Goal: Check status: Check status

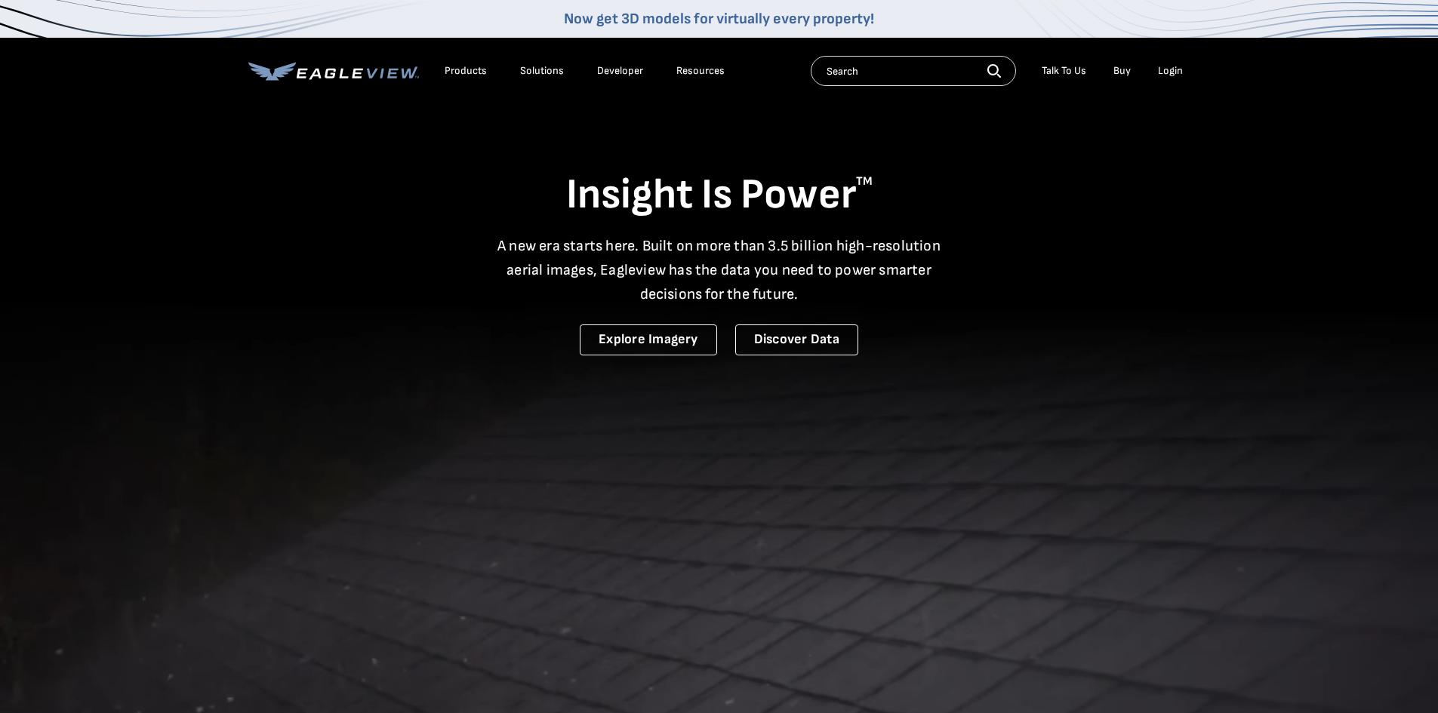
click at [1172, 73] on div "Login" at bounding box center [1170, 71] width 25 height 14
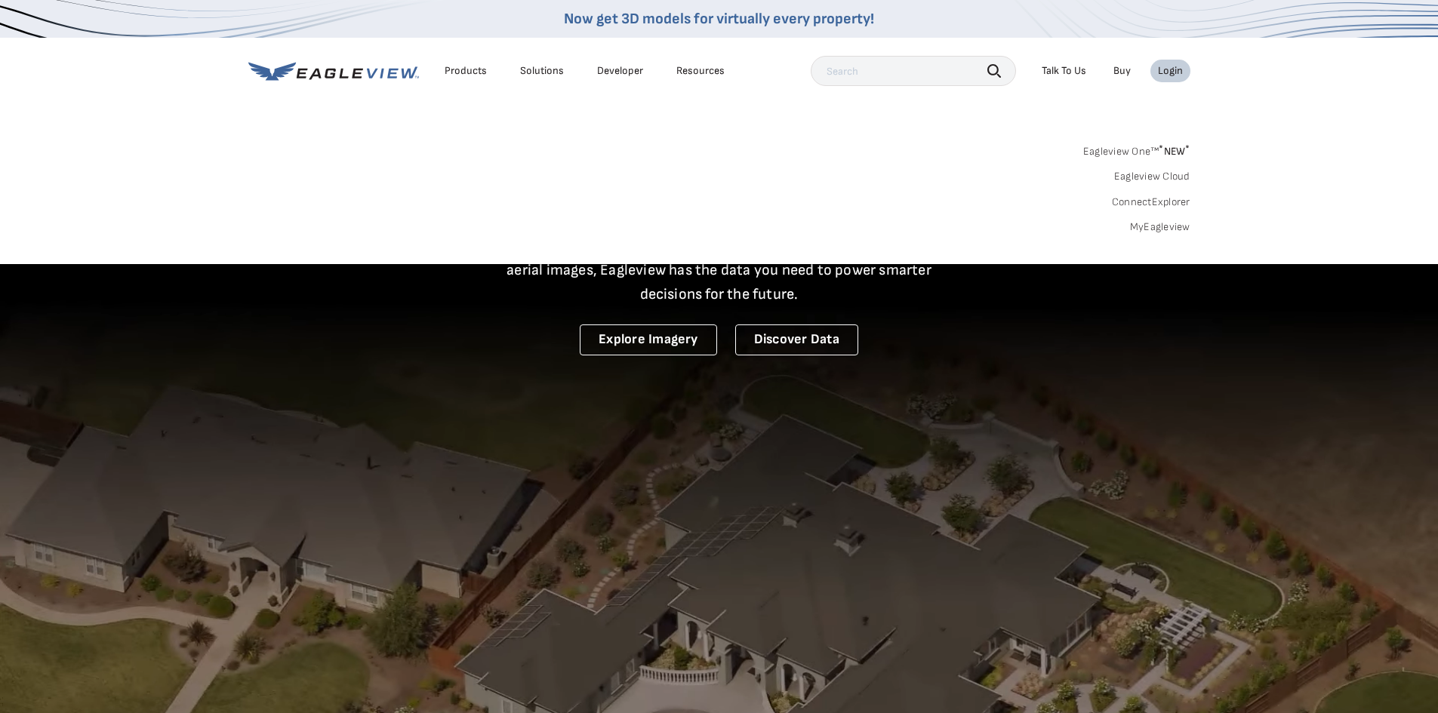
click at [1170, 225] on link "MyEagleview" at bounding box center [1160, 227] width 60 height 14
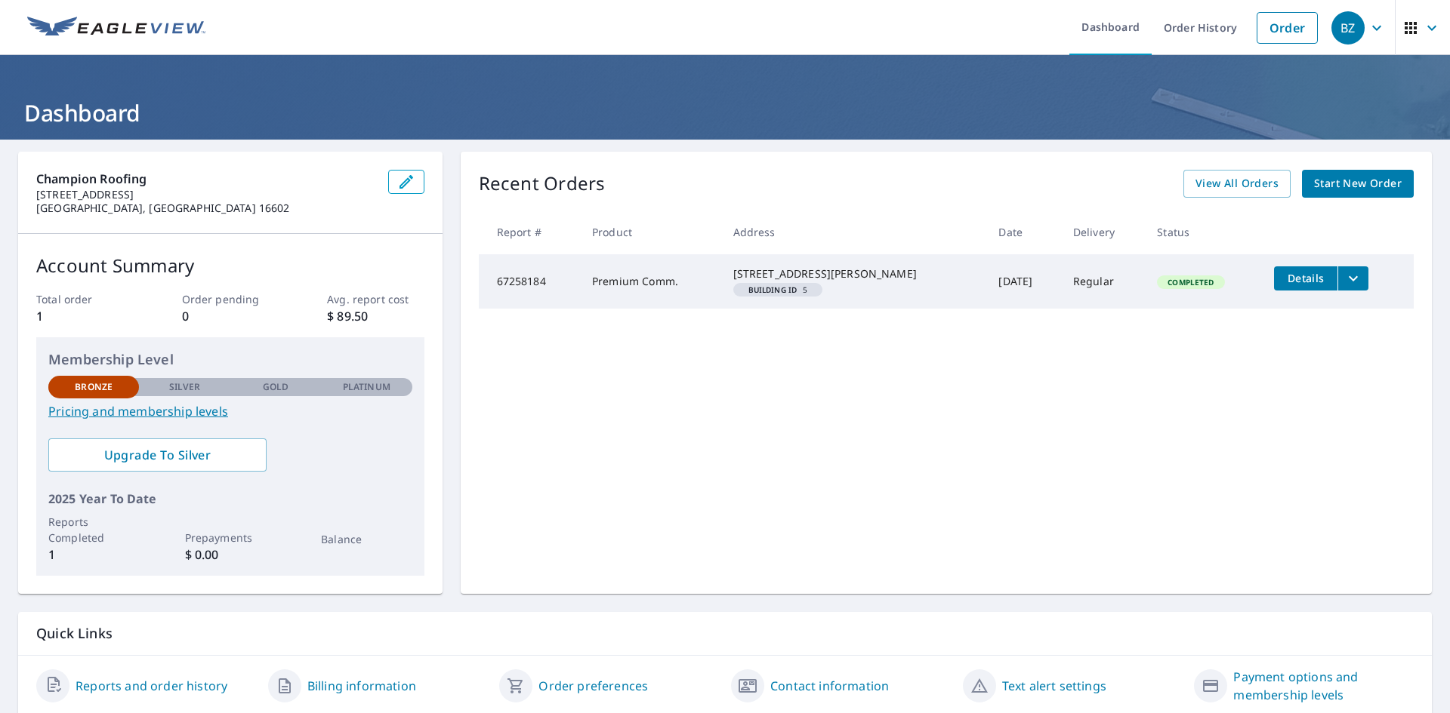
click at [1283, 282] on span "Details" at bounding box center [1305, 278] width 45 height 14
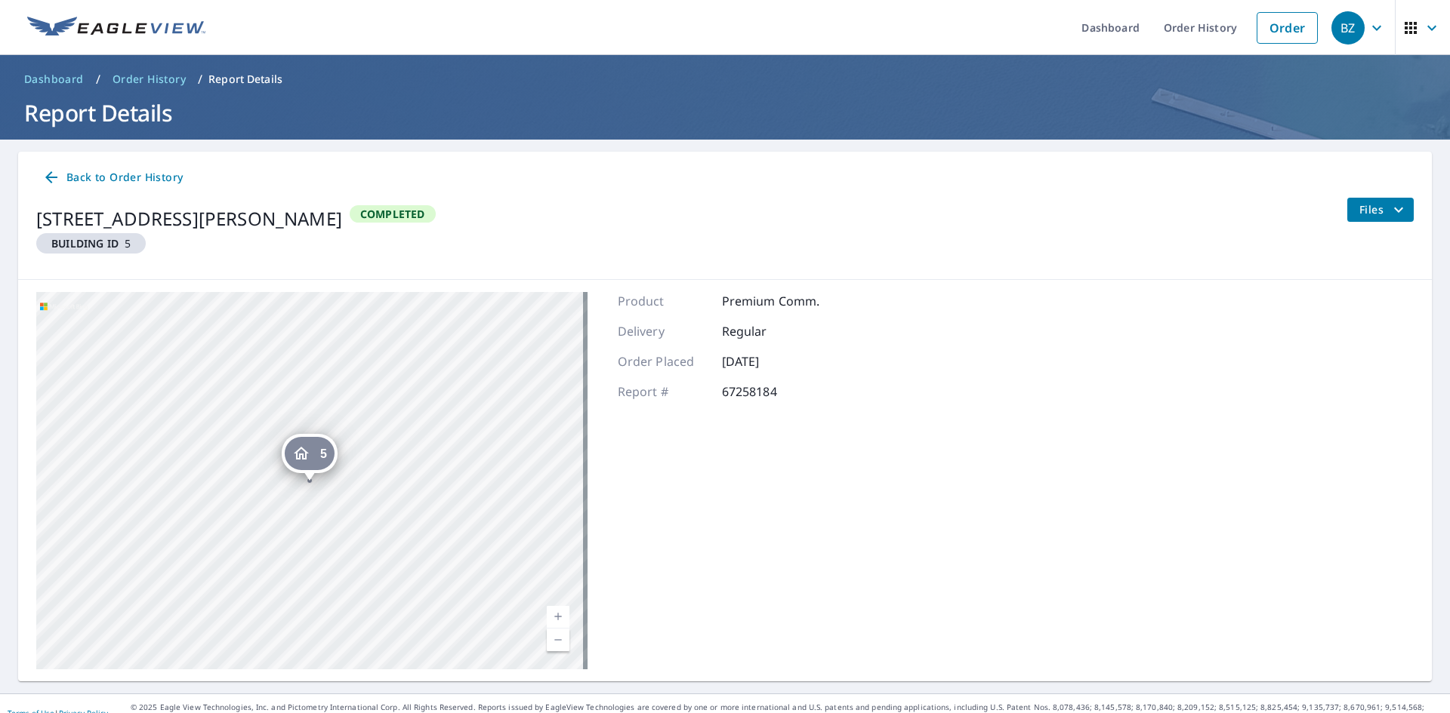
click at [42, 181] on link "Back to Order History" at bounding box center [112, 178] width 153 height 28
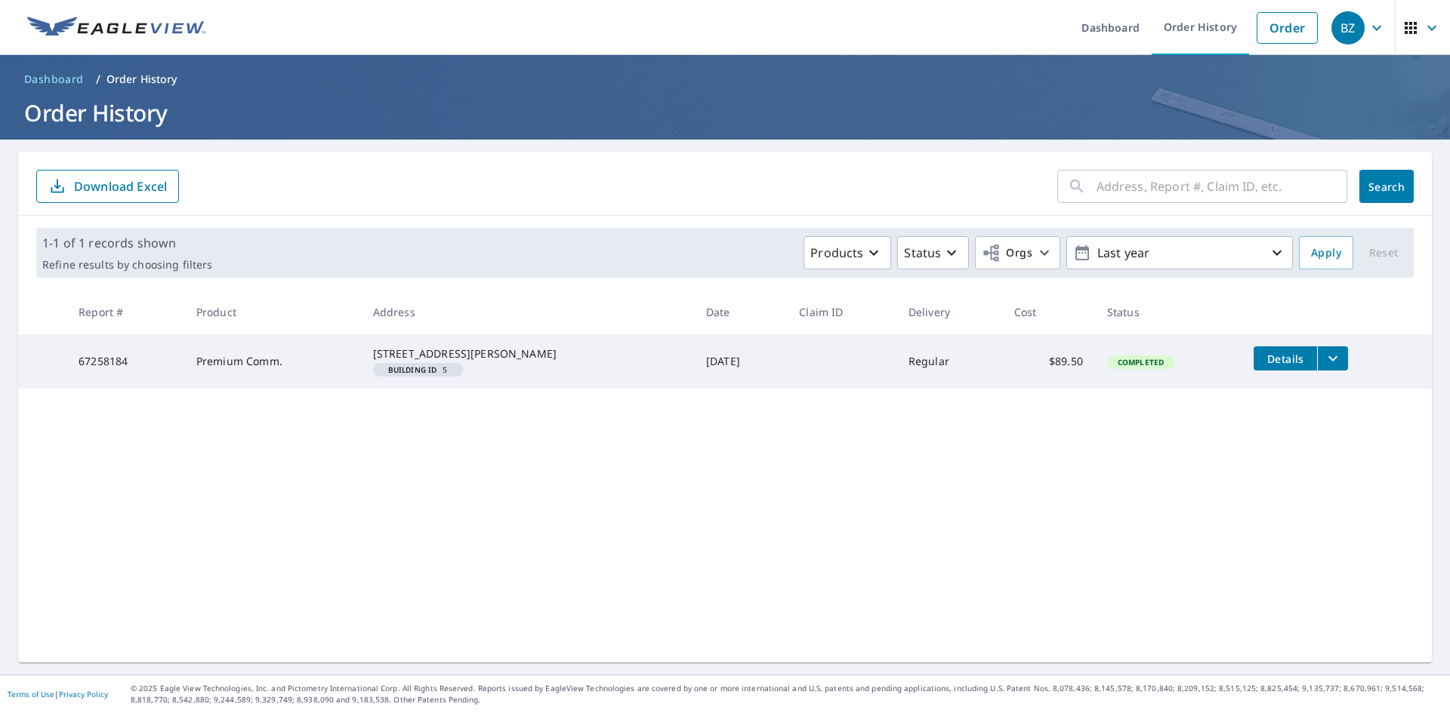
click at [1108, 368] on span "Completed" at bounding box center [1140, 362] width 64 height 11
click at [1115, 367] on span "Completed" at bounding box center [1140, 362] width 64 height 11
click at [427, 374] on em "Building ID" at bounding box center [412, 370] width 49 height 8
click at [1328, 358] on icon "filesDropdownBtn-67258184" at bounding box center [1332, 358] width 9 height 5
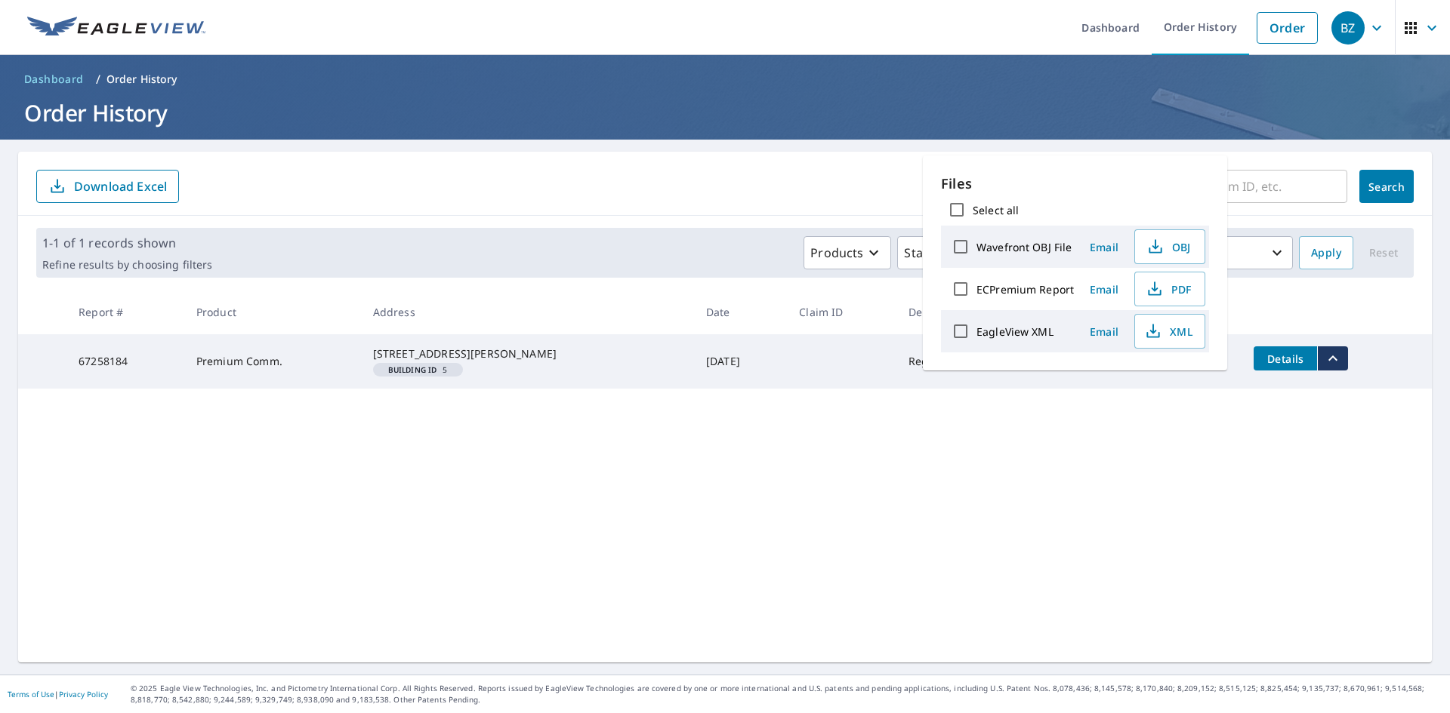
click at [1086, 430] on div "​ Search Download Excel 1-1 of 1 records shown Refine results by choosing filte…" at bounding box center [724, 407] width 1413 height 511
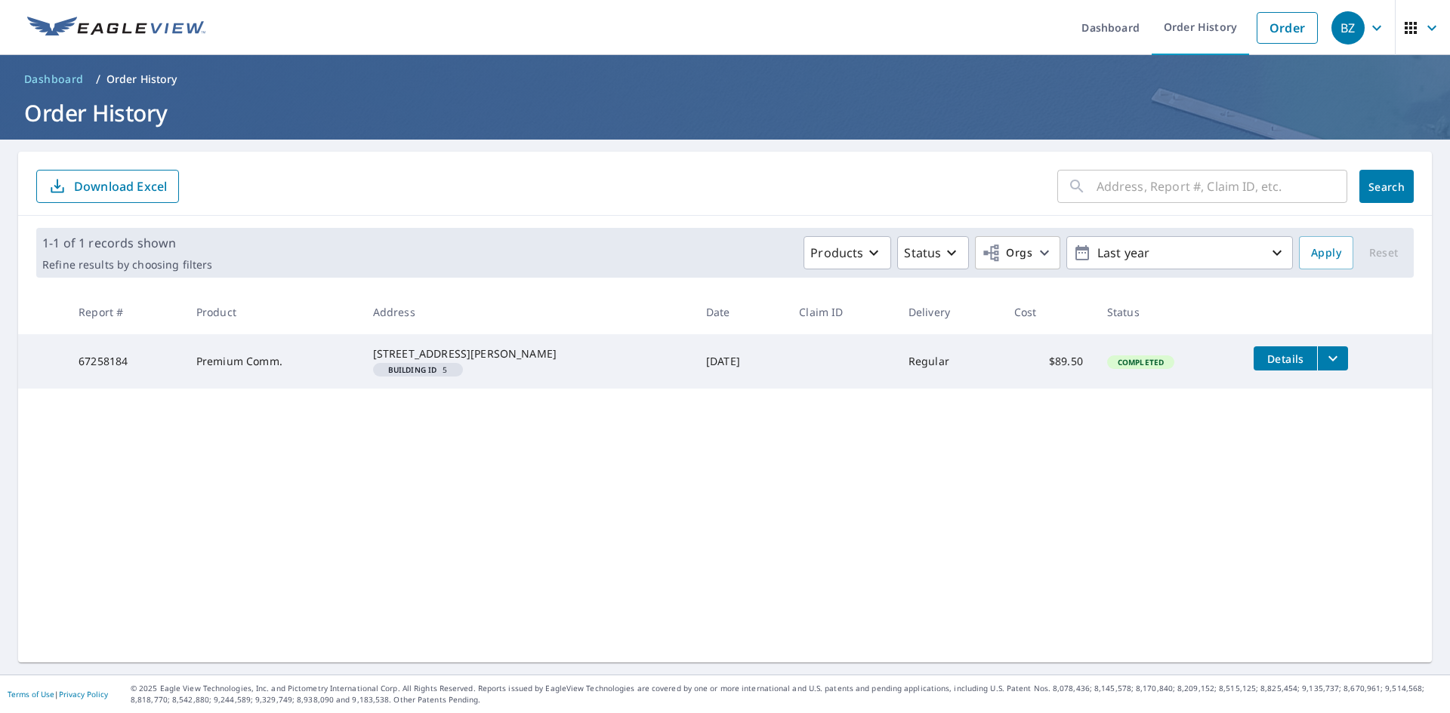
click at [1142, 373] on td "Completed" at bounding box center [1168, 361] width 146 height 54
click at [1262, 357] on span "Details" at bounding box center [1284, 359] width 45 height 14
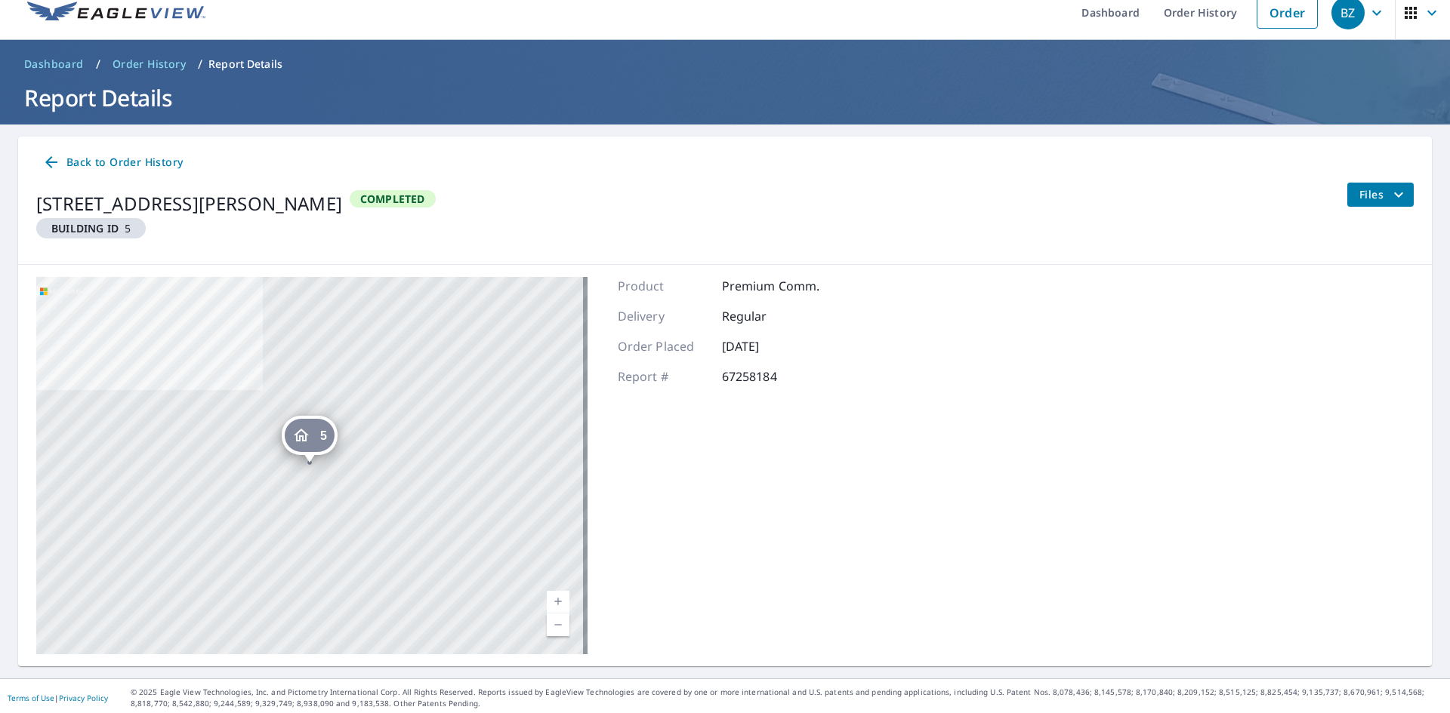
scroll to position [19, 0]
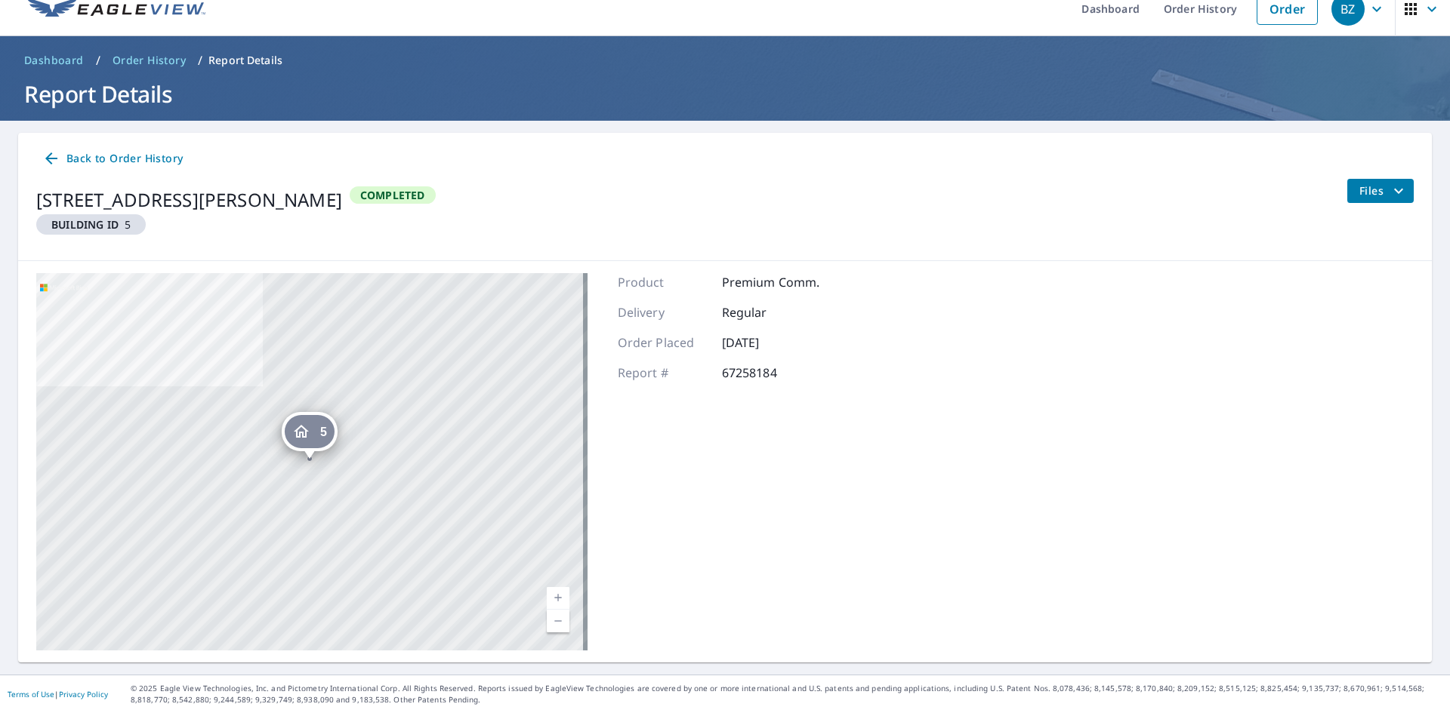
click at [1394, 189] on icon "filesDropdownBtn-67258184" at bounding box center [1398, 190] width 9 height 5
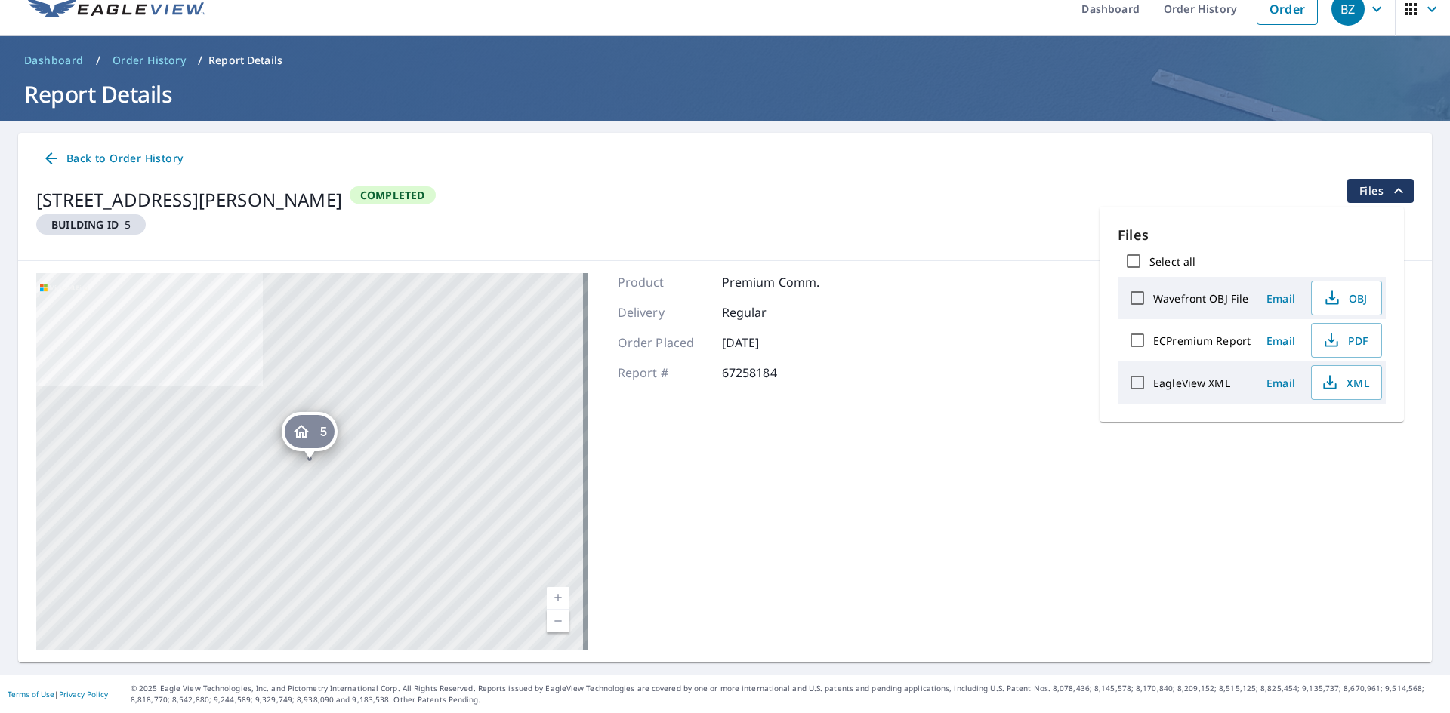
click at [991, 381] on div "5 1 College Dr Cresson, PA 16630 Aerial Road A standard road map Aerial A detai…" at bounding box center [724, 462] width 1413 height 402
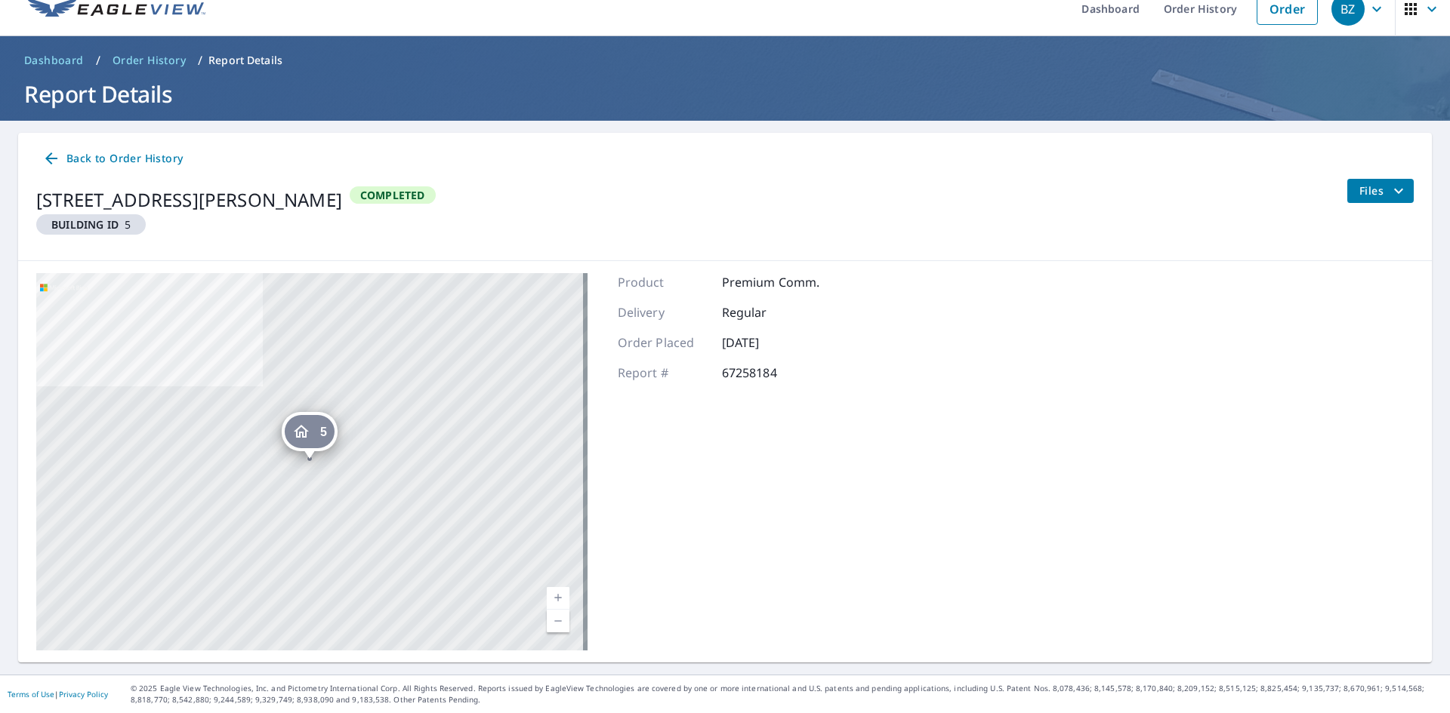
scroll to position [0, 0]
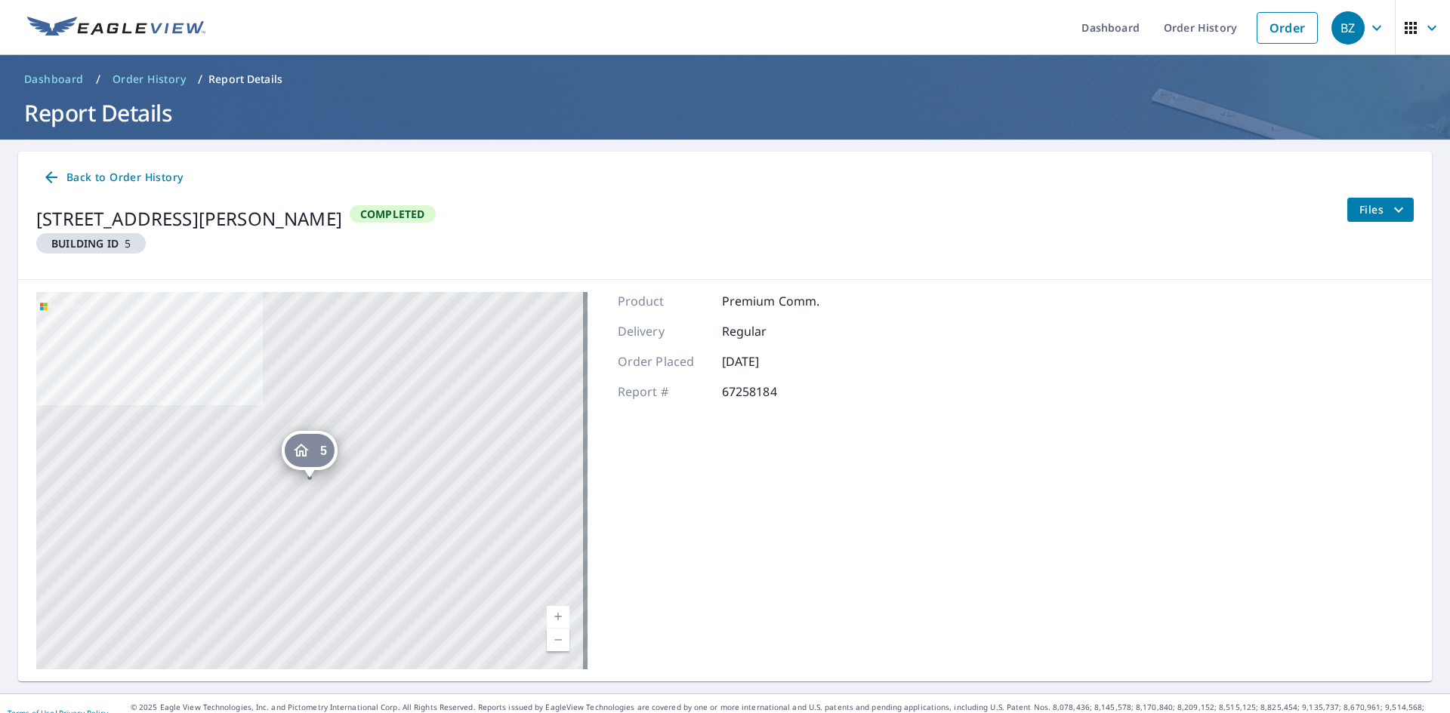
click at [63, 178] on span "Back to Order History" at bounding box center [112, 177] width 140 height 19
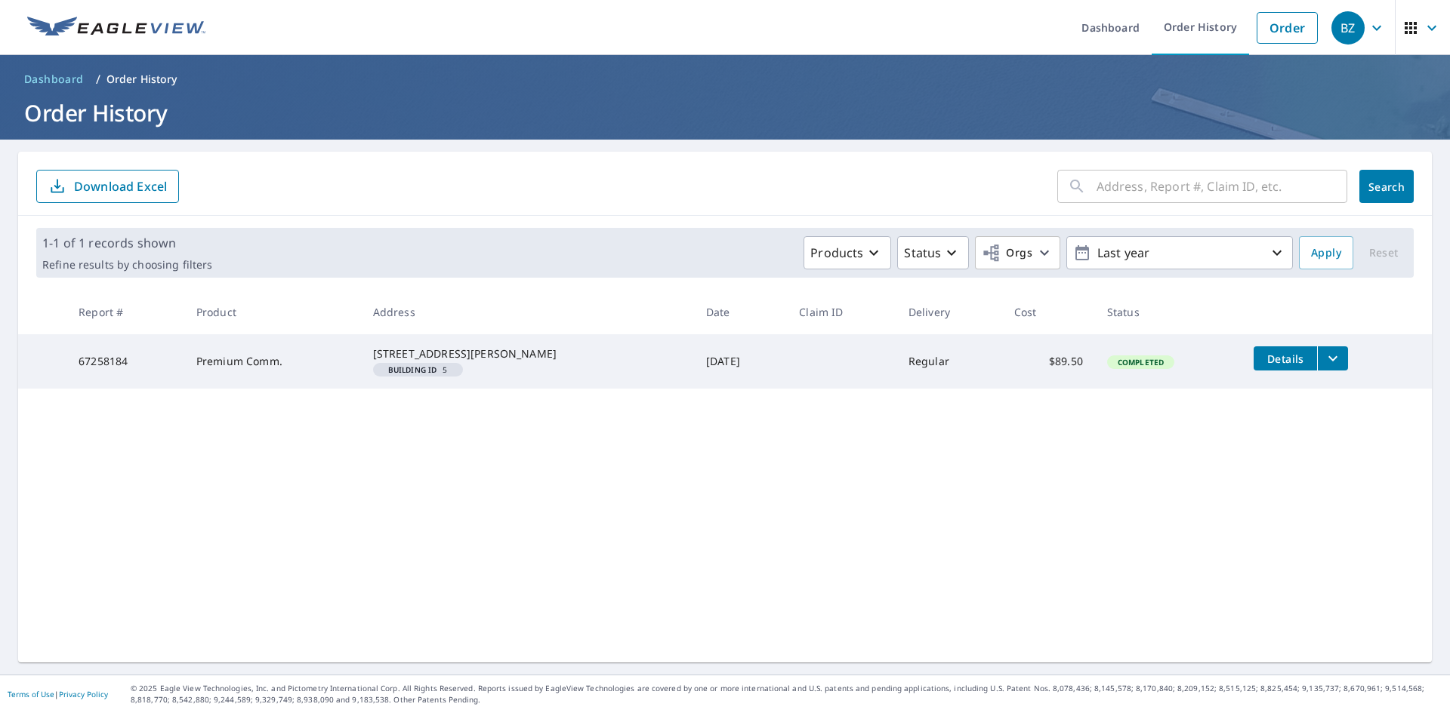
click at [64, 77] on span "Dashboard" at bounding box center [54, 79] width 60 height 15
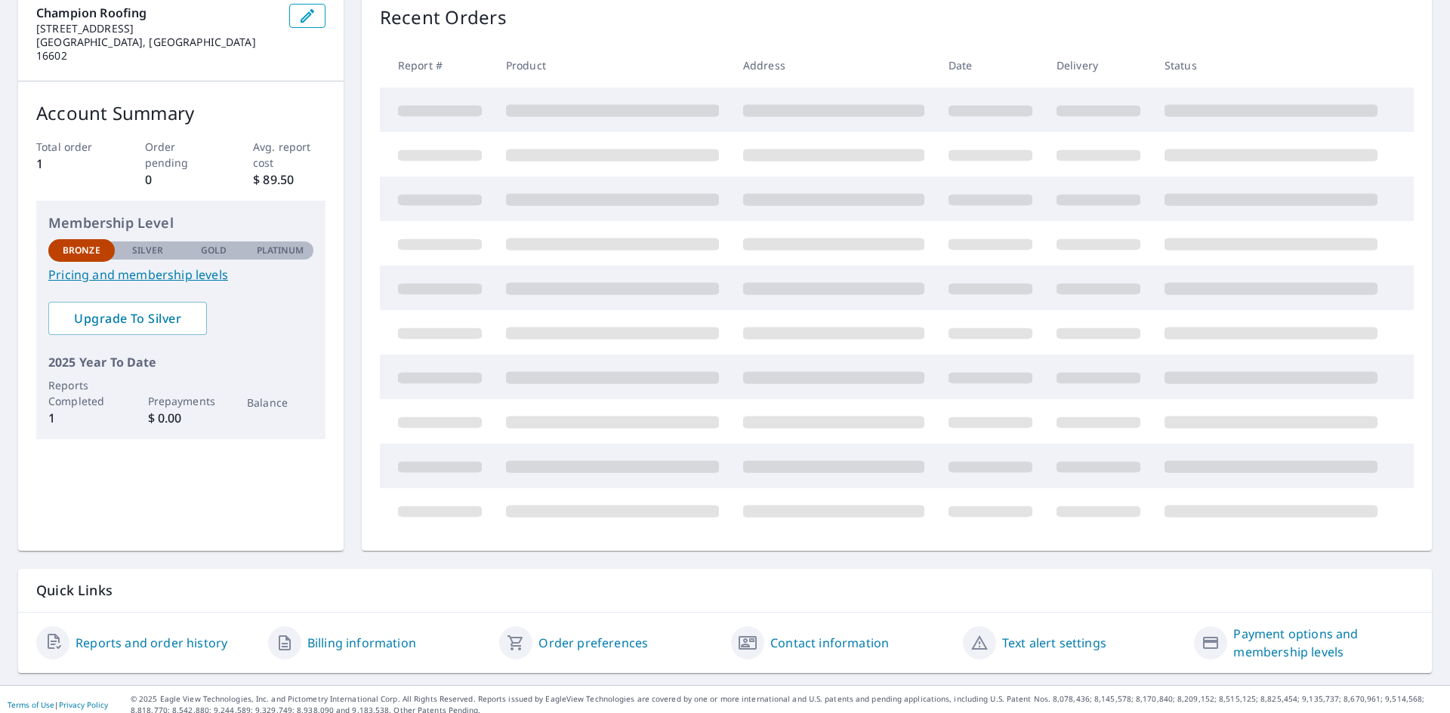
scroll to position [177, 0]
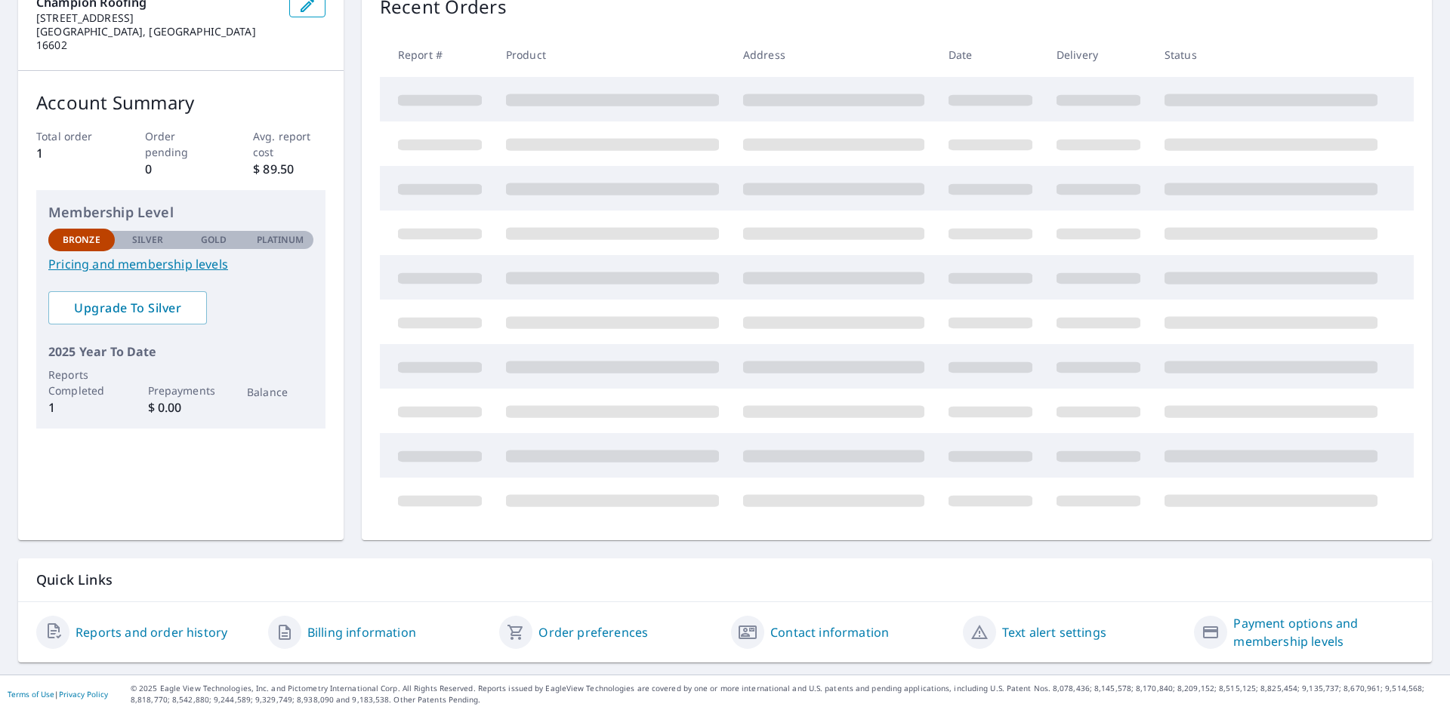
click at [365, 618] on div "Billing information" at bounding box center [378, 633] width 220 height 36
click at [361, 634] on link "Billing information" at bounding box center [361, 633] width 109 height 18
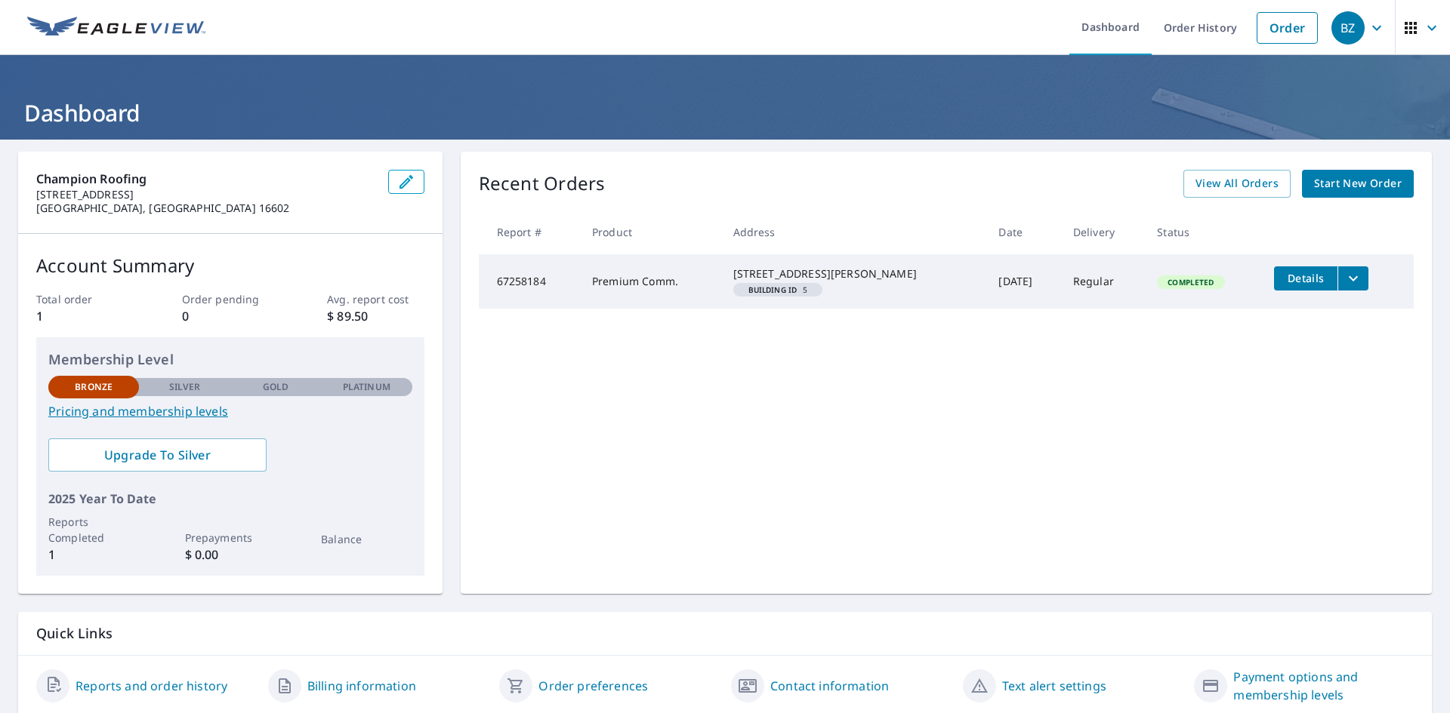
click at [1351, 282] on td "Details" at bounding box center [1338, 278] width 152 height 48
click at [1342, 279] on button "filesDropdownBtn-67258184" at bounding box center [1352, 279] width 31 height 24
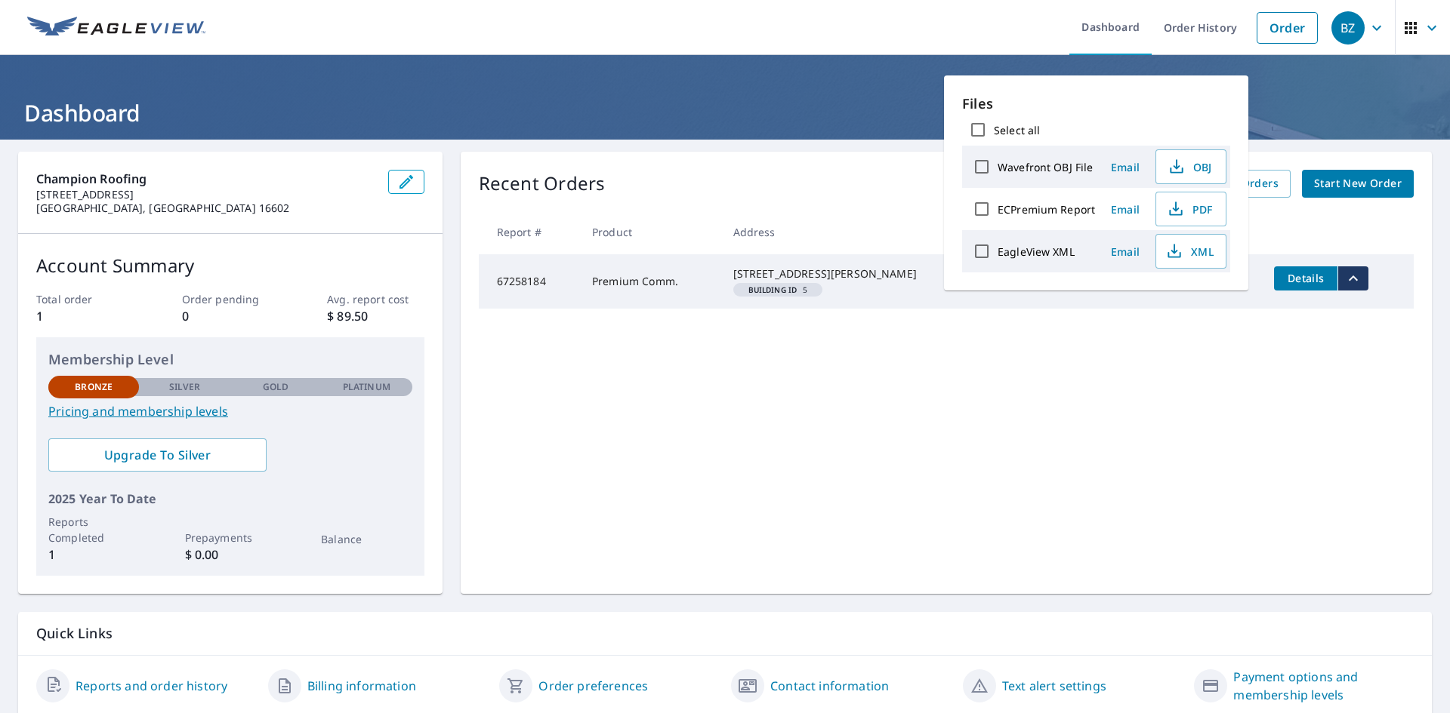
click at [1102, 379] on div "Recent Orders View All Orders Start New Order Report # Product Address Date Del…" at bounding box center [946, 373] width 971 height 442
